Goal: Information Seeking & Learning: Learn about a topic

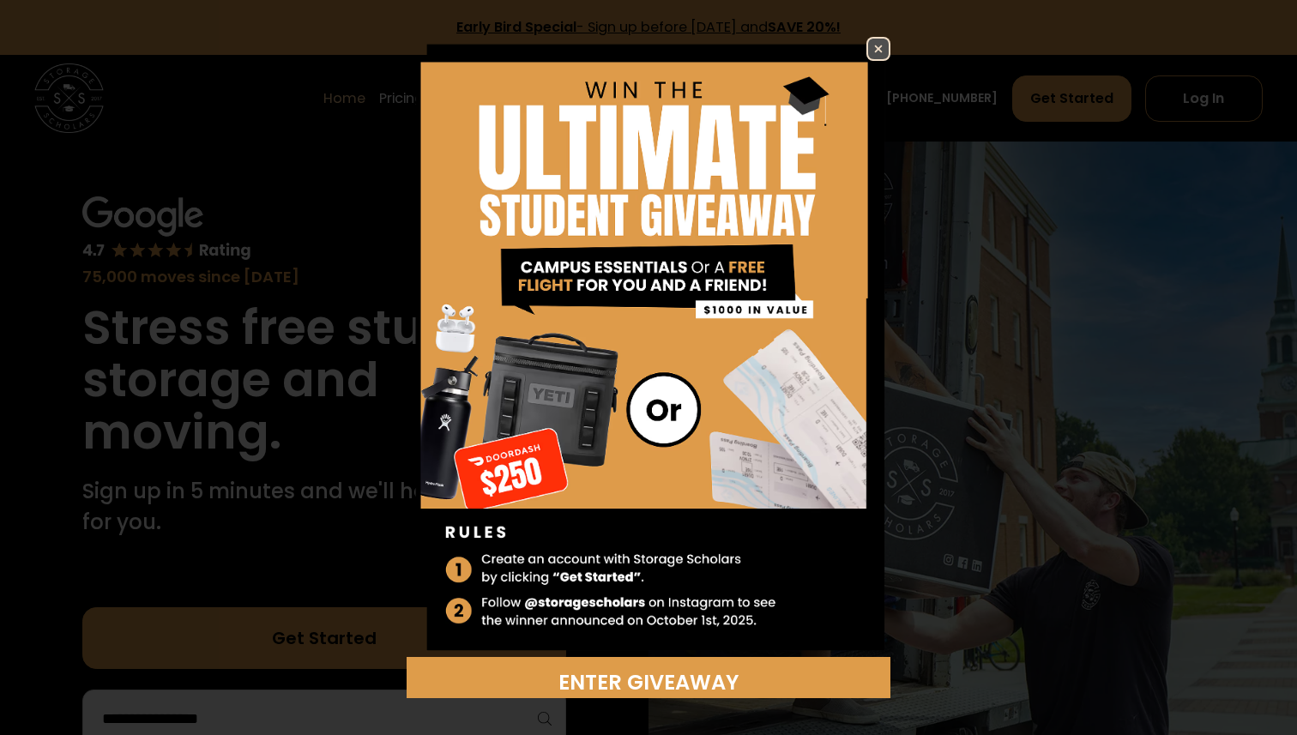
click at [874, 51] on img at bounding box center [878, 49] width 21 height 21
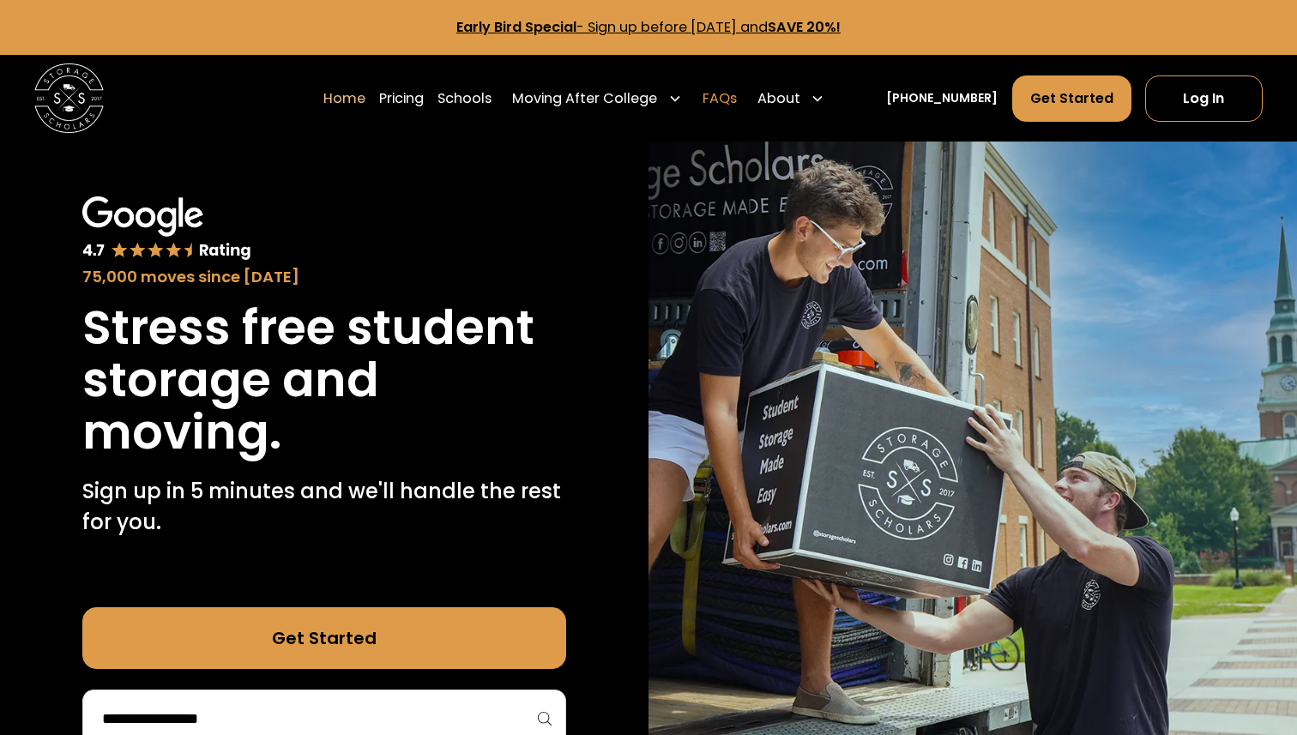
click at [737, 97] on link "FAQs" at bounding box center [719, 99] width 34 height 48
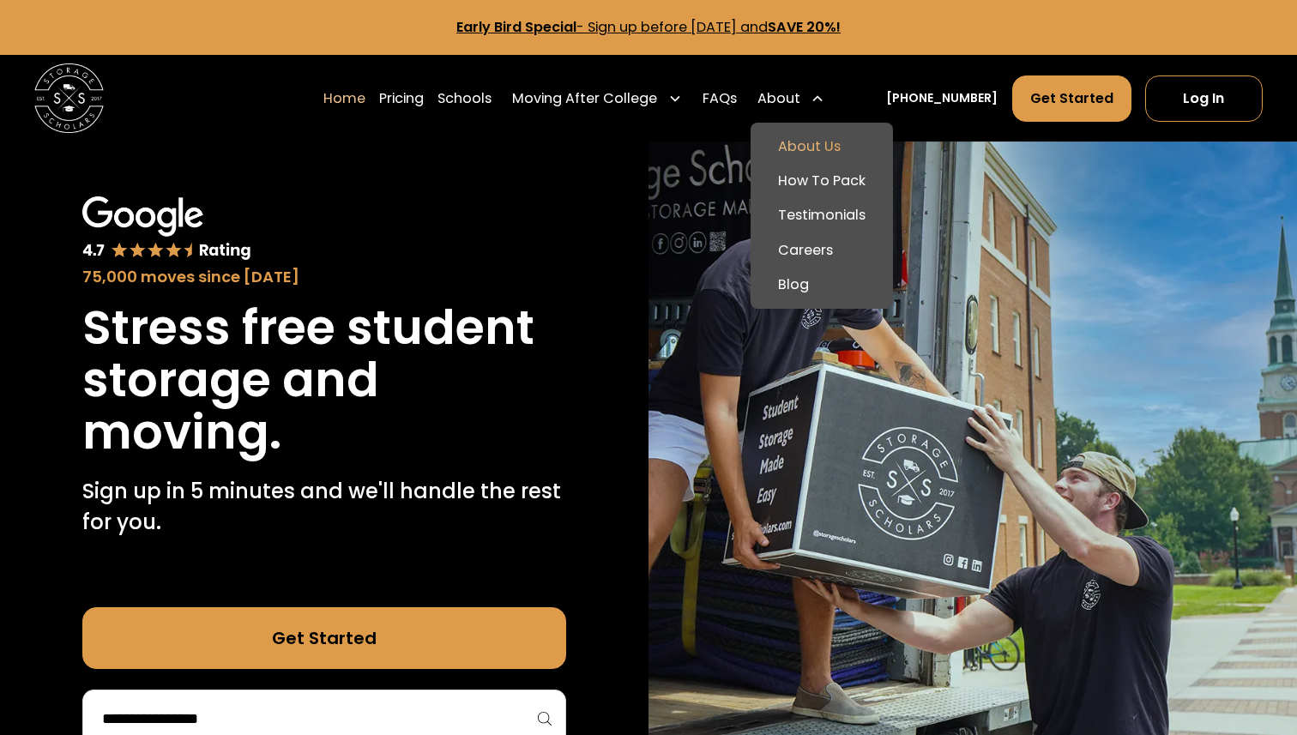
click at [841, 145] on link "About Us" at bounding box center [821, 147] width 129 height 34
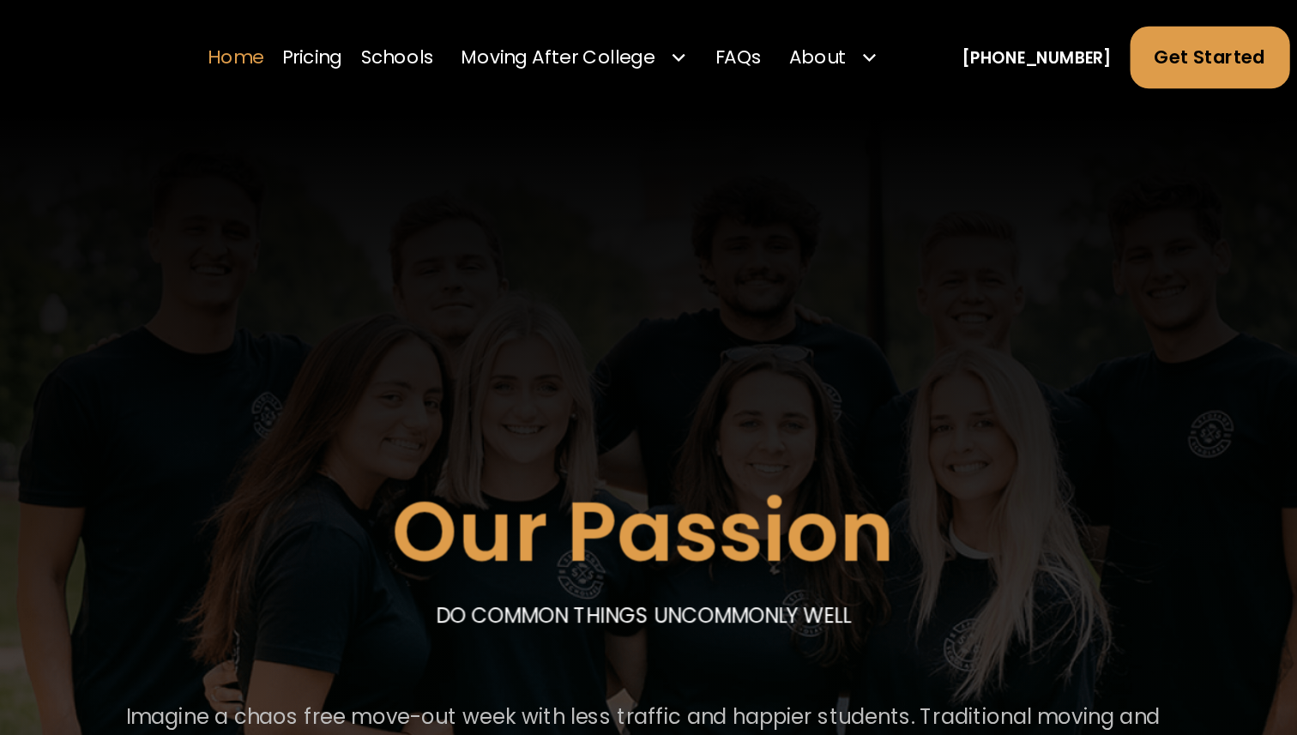
click at [365, 36] on link "Home" at bounding box center [344, 43] width 42 height 48
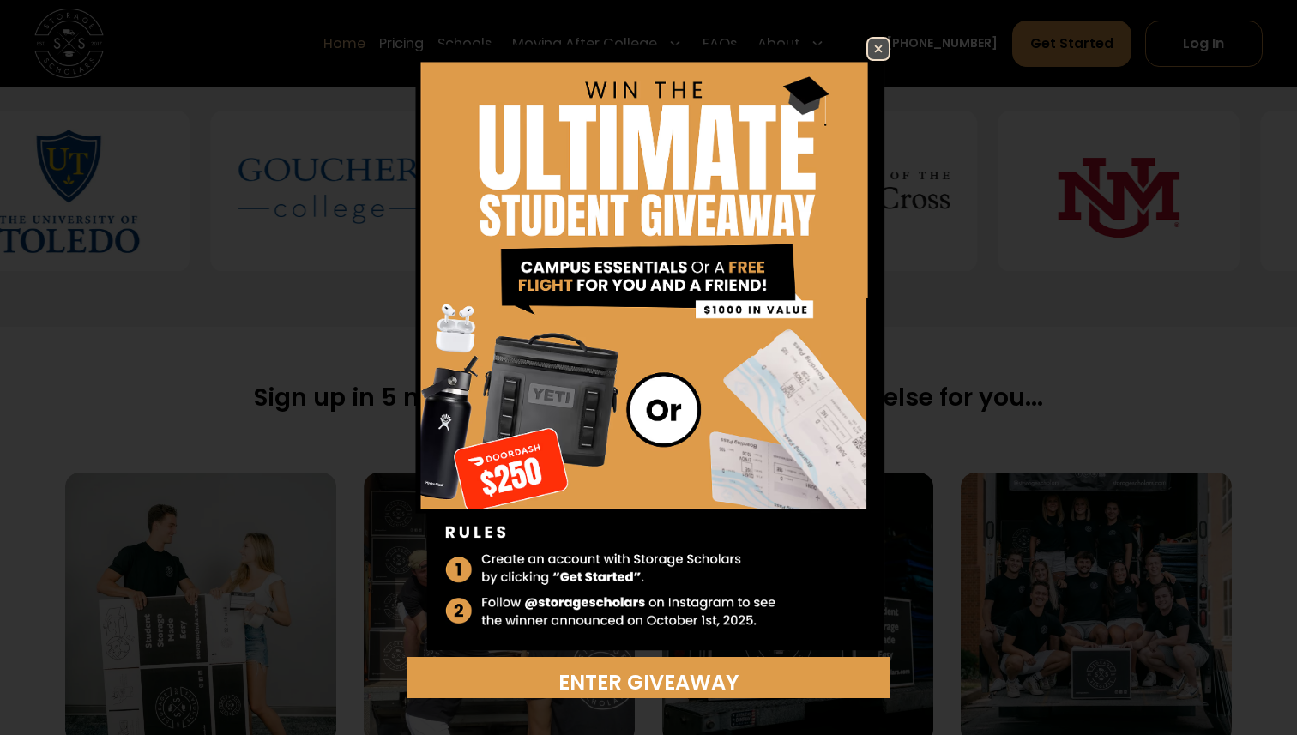
scroll to position [764, 0]
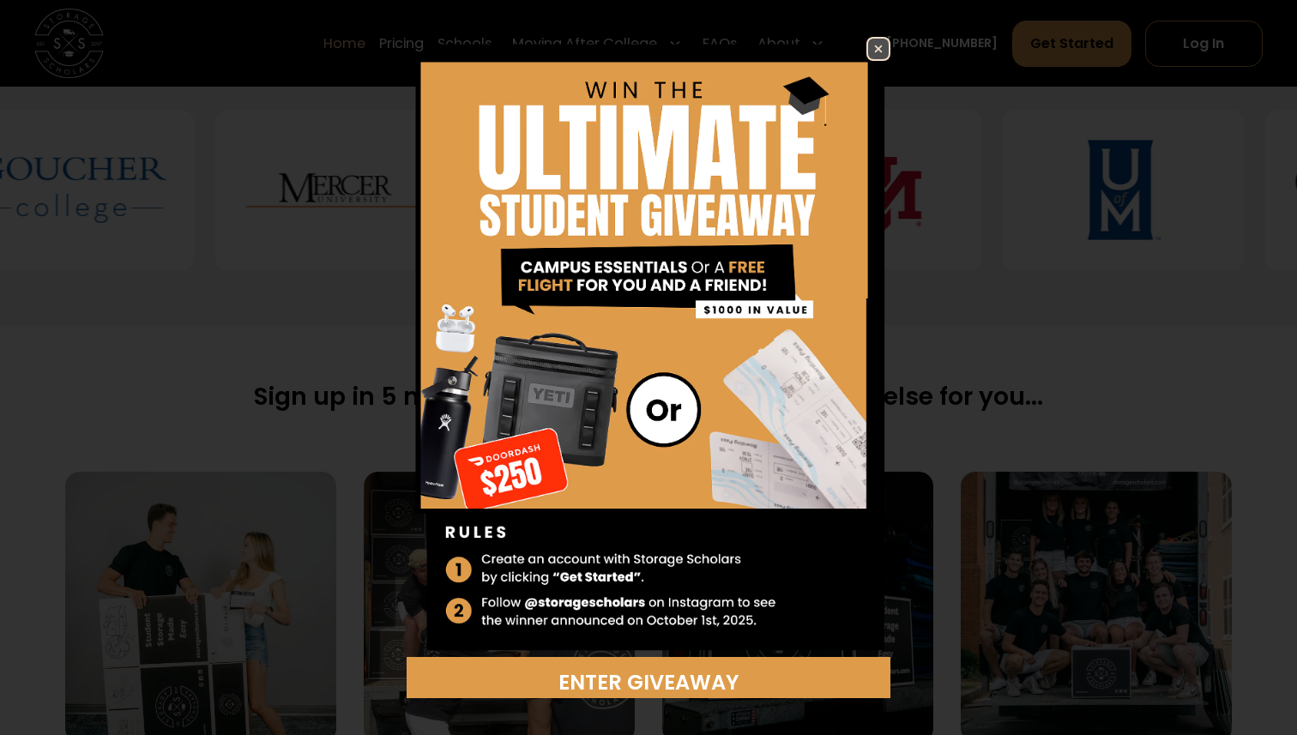
click at [876, 55] on img at bounding box center [878, 49] width 21 height 21
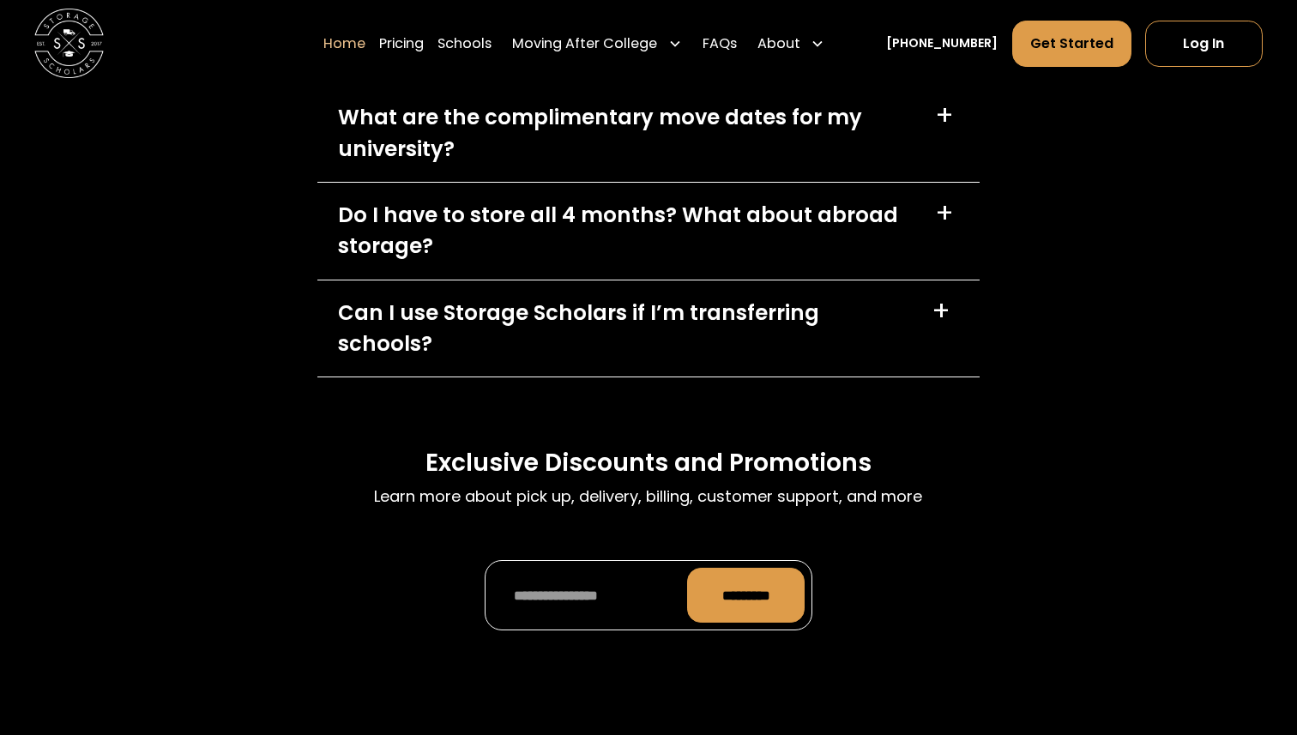
scroll to position [4967, 0]
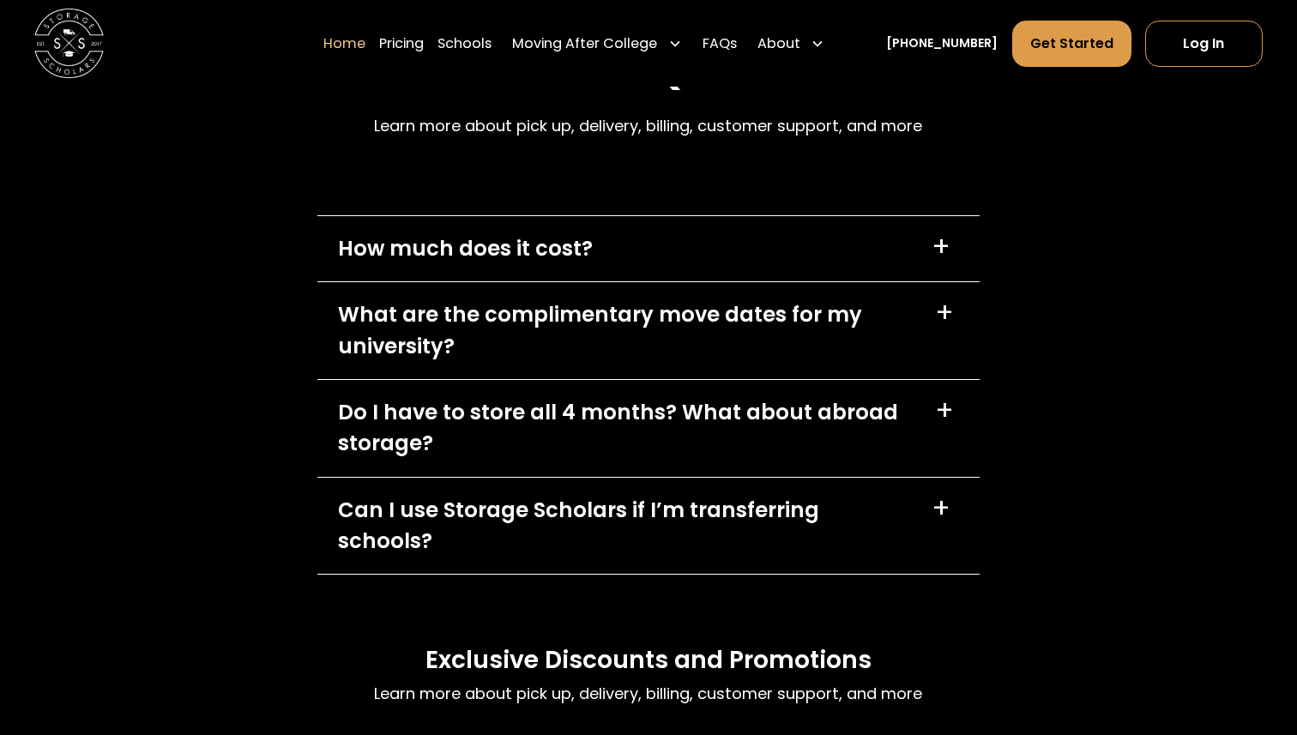
click at [889, 495] on div "Can I use Storage Scholars if I’m transferring schools?" at bounding box center [625, 526] width 574 height 62
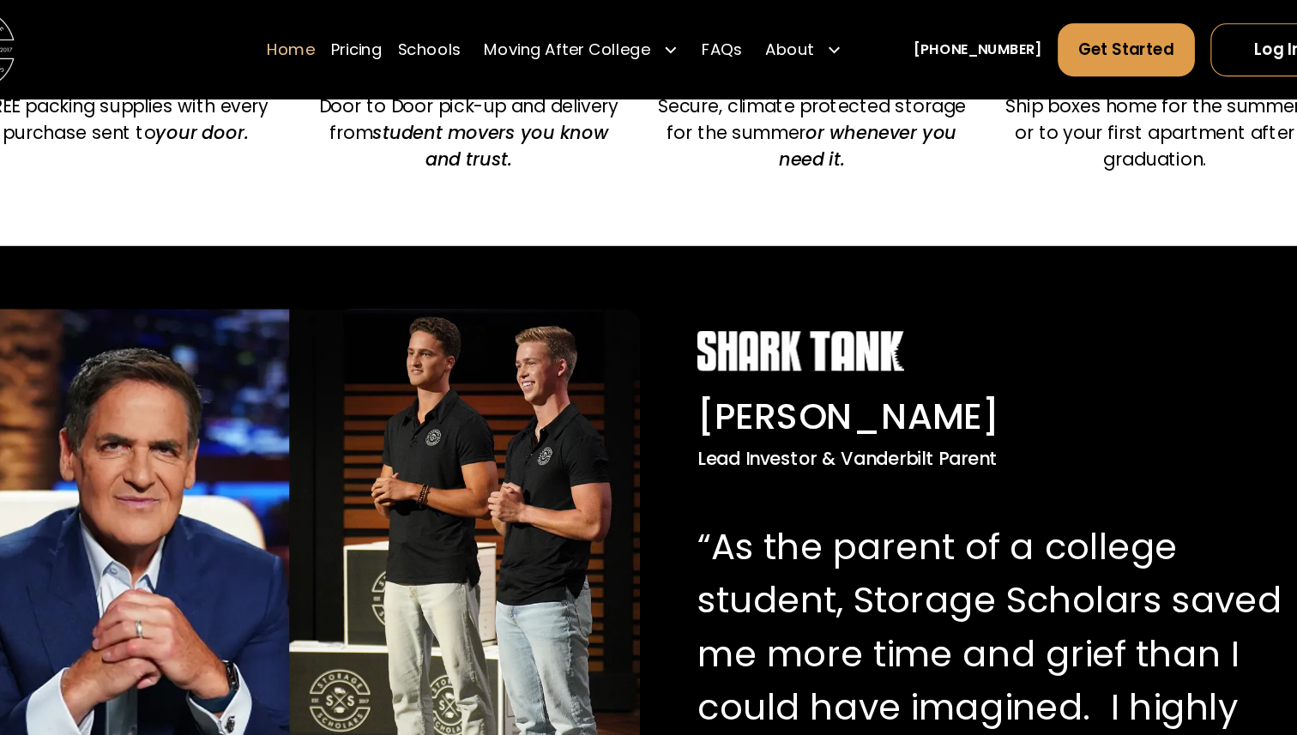
scroll to position [1438, 0]
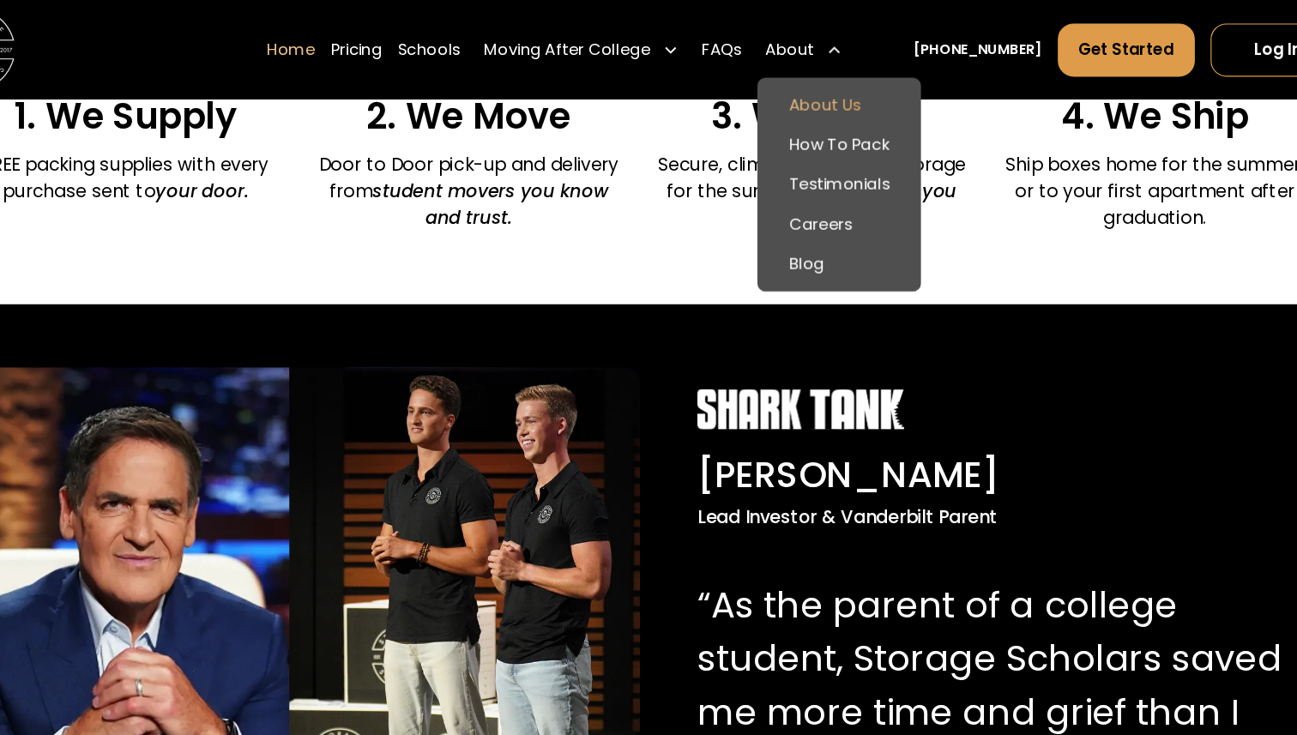
click at [850, 93] on link "About Us" at bounding box center [821, 92] width 129 height 34
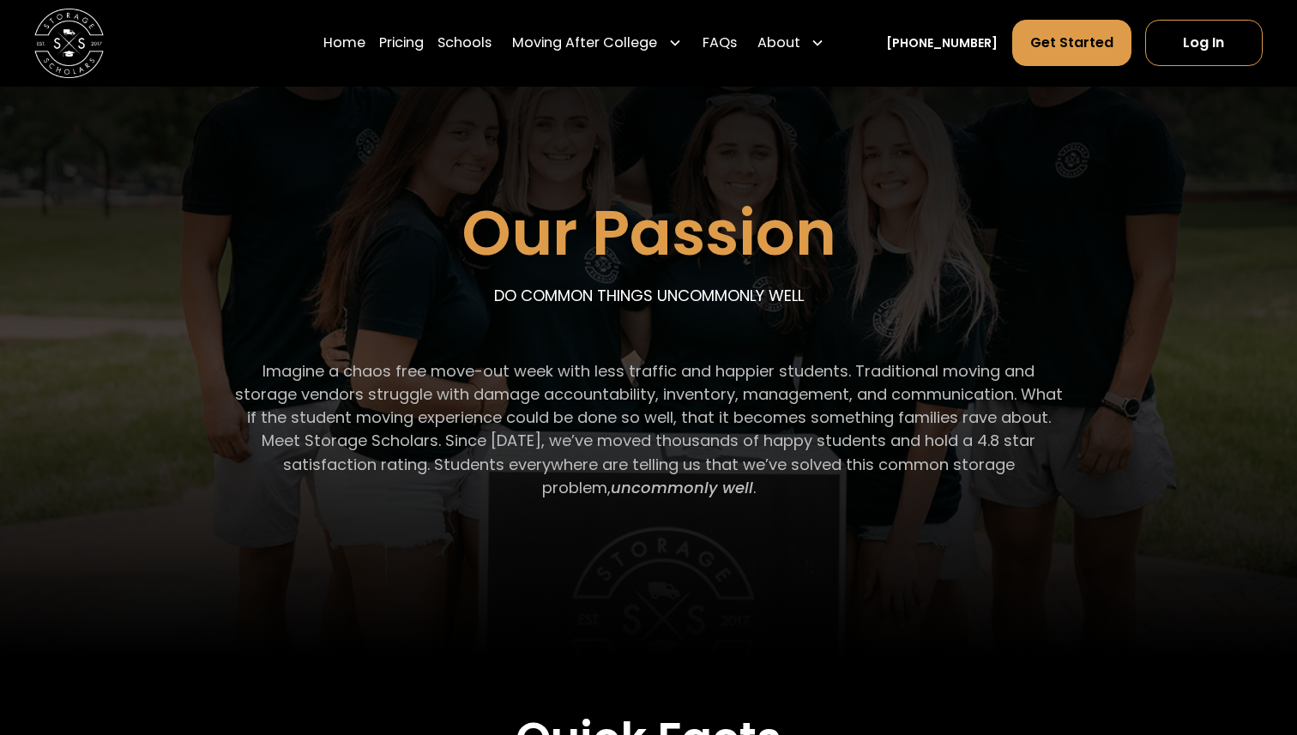
scroll to position [167, 0]
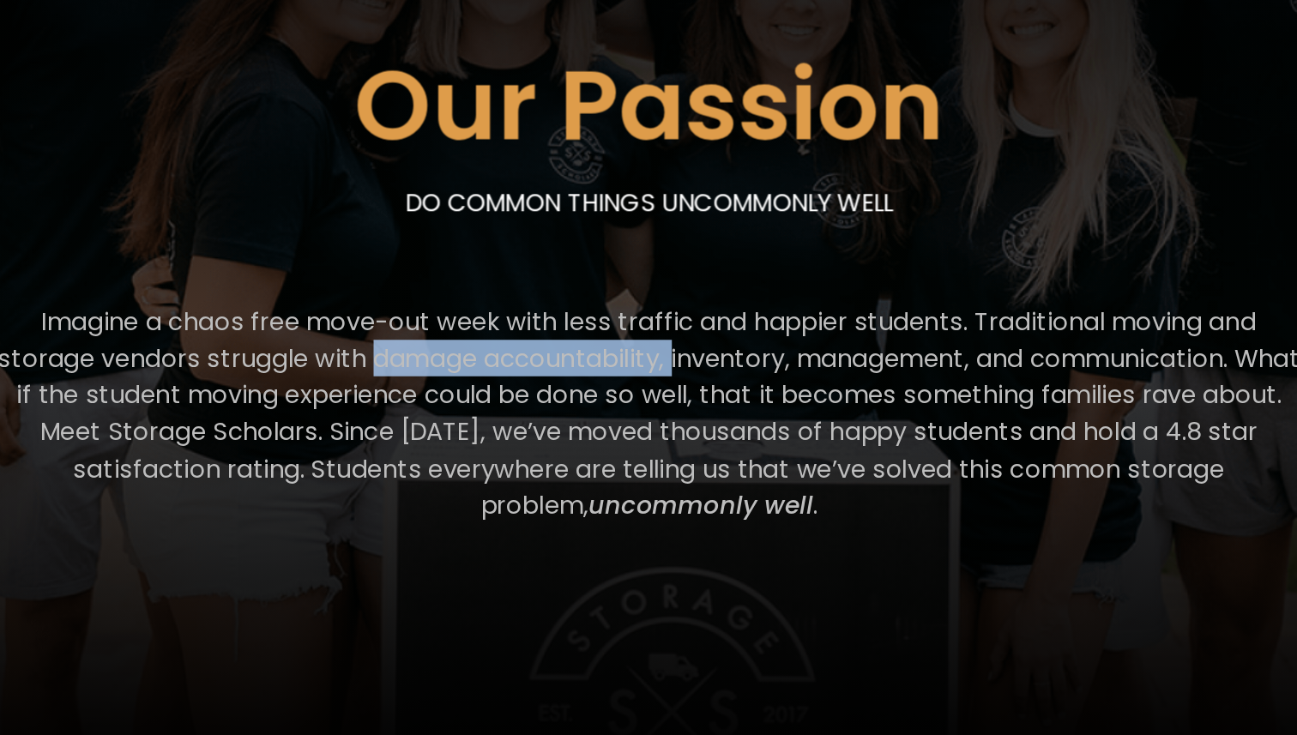
drag, startPoint x: 496, startPoint y: 382, endPoint x: 682, endPoint y: 384, distance: 186.1
click at [682, 384] on p "Imagine a chaos free move-out week with less traffic and happier students. Trad…" at bounding box center [648, 426] width 829 height 140
click at [644, 384] on p "Imagine a chaos free move-out week with less traffic and happier students. Trad…" at bounding box center [648, 426] width 829 height 140
